Goal: Find specific page/section: Find specific page/section

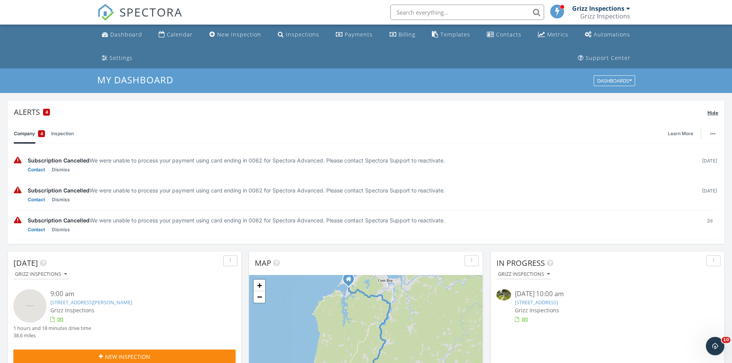
click at [712, 113] on span "Hide" at bounding box center [712, 112] width 11 height 7
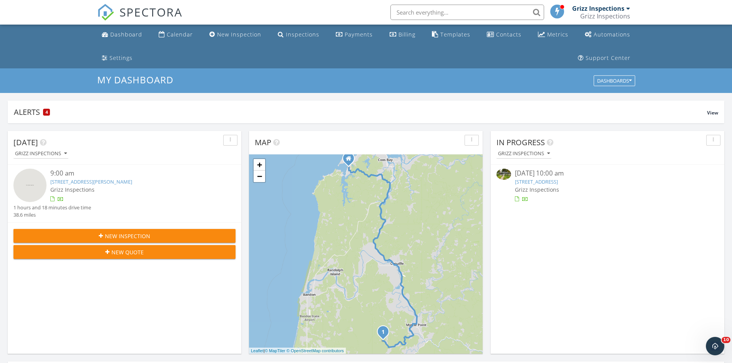
click at [529, 185] on link "620 N 9th St, Coos Bay, OR 97420" at bounding box center [536, 181] width 43 height 7
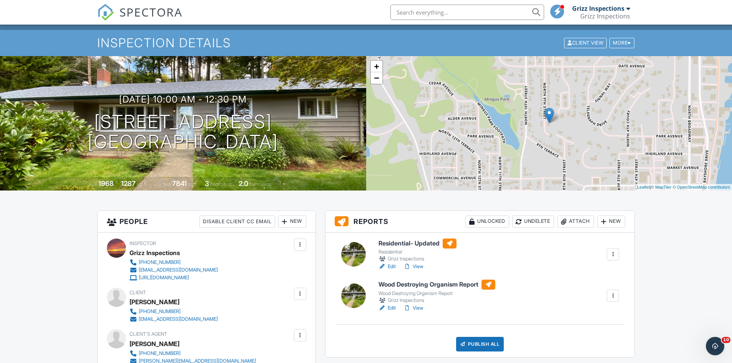
scroll to position [77, 0]
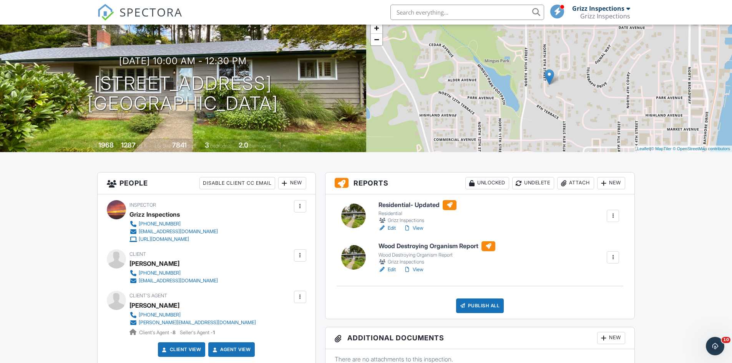
click at [390, 228] on link "Edit" at bounding box center [386, 228] width 17 height 8
